Goal: Task Accomplishment & Management: Manage account settings

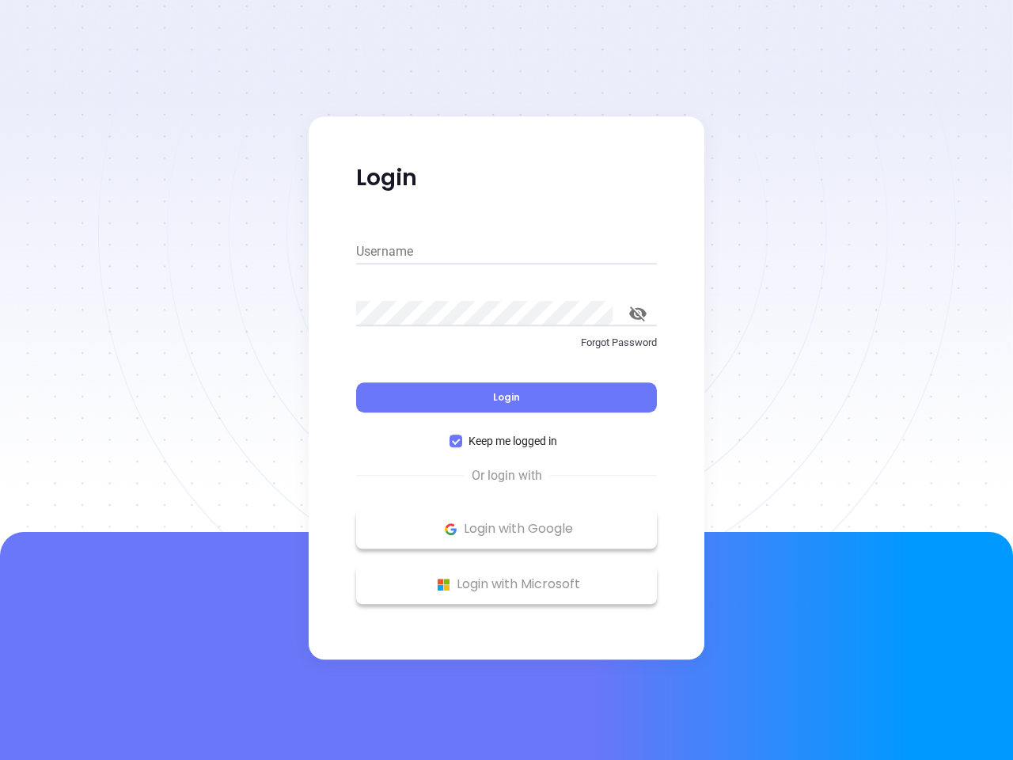
click at [507, 380] on div "Login" at bounding box center [506, 387] width 301 height 49
click at [507, 252] on input "Username" at bounding box center [506, 251] width 301 height 25
click at [638, 314] on icon "toggle password visibility" at bounding box center [637, 313] width 17 height 15
click at [507, 397] on span "Login" at bounding box center [506, 396] width 27 height 13
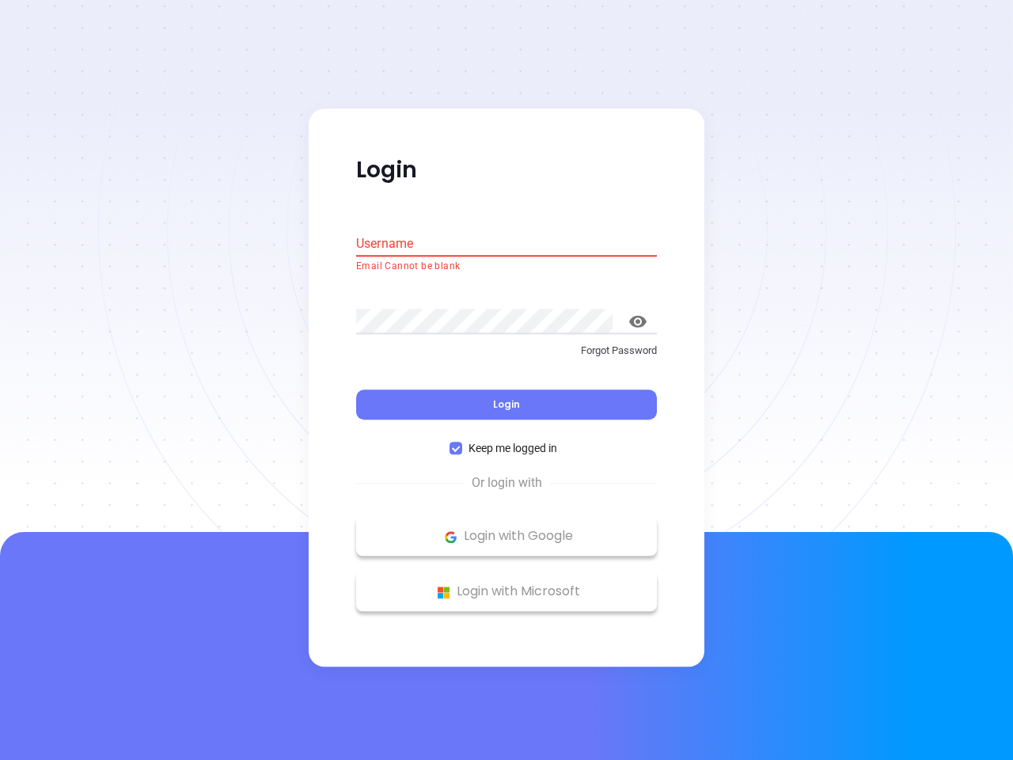
click at [507, 441] on span "Keep me logged in" at bounding box center [512, 448] width 101 height 17
click at [462, 443] on input "Keep me logged in" at bounding box center [456, 449] width 13 height 13
checkbox input "false"
click at [507, 529] on p "Login with Google" at bounding box center [506, 537] width 285 height 24
click at [507, 584] on p "Login with Microsoft" at bounding box center [506, 592] width 285 height 24
